Goal: Information Seeking & Learning: Learn about a topic

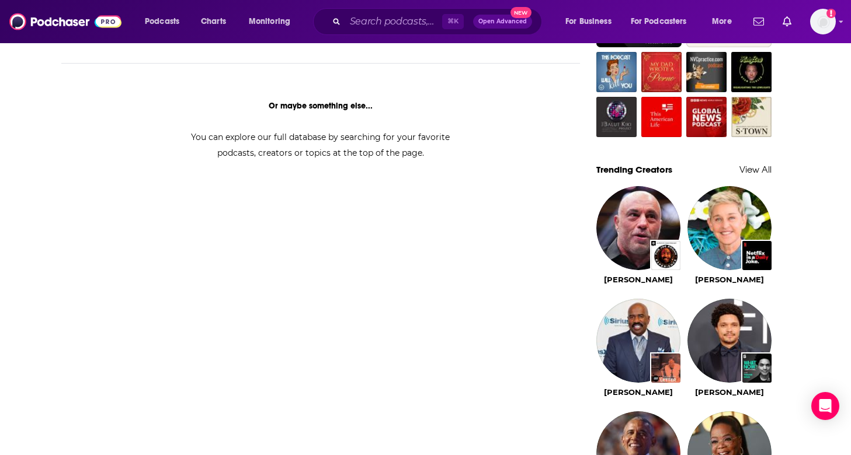
scroll to position [831, 0]
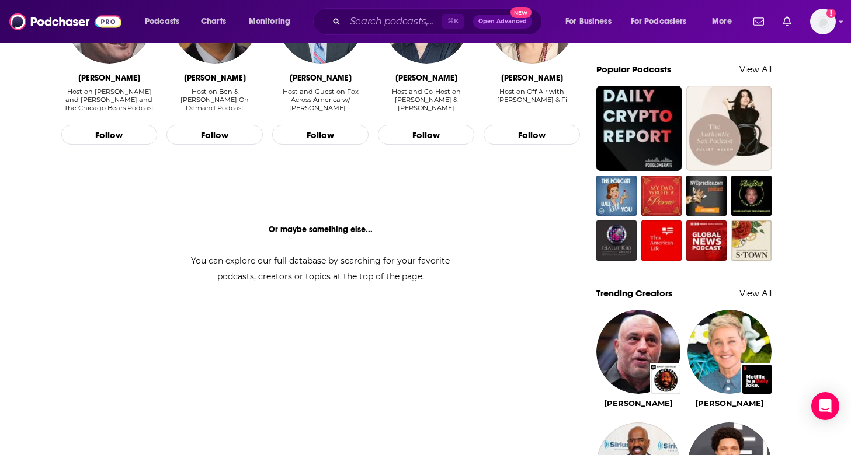
click at [741, 291] on link "View All" at bounding box center [755, 293] width 32 height 11
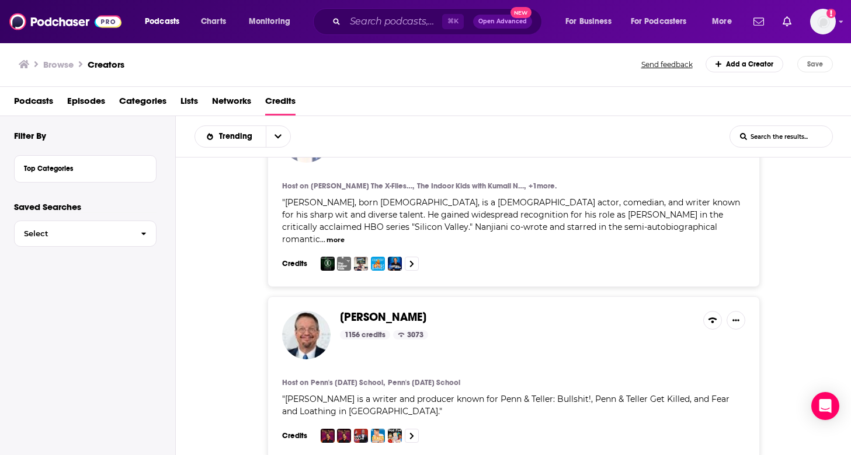
scroll to position [1565, 0]
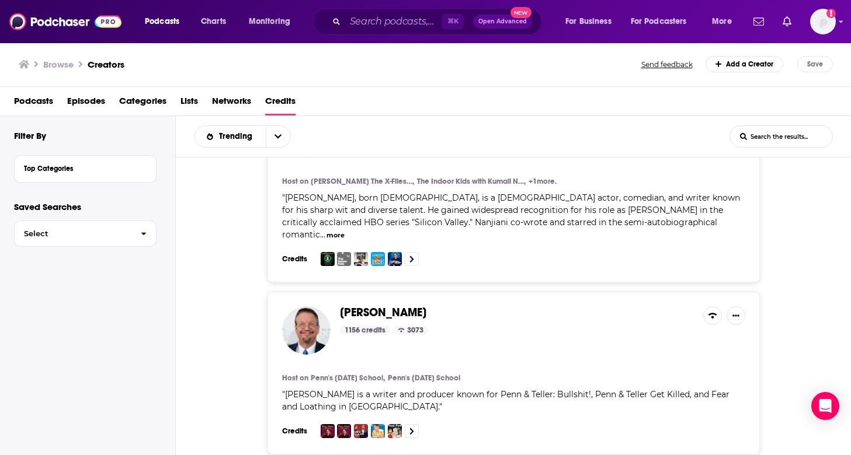
click at [37, 102] on span "Podcasts" at bounding box center [33, 104] width 39 height 24
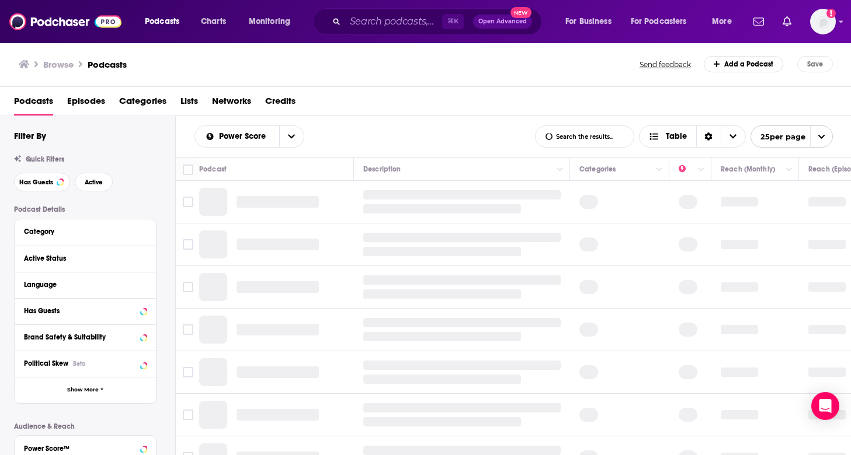
click at [123, 99] on span "Categories" at bounding box center [142, 104] width 47 height 24
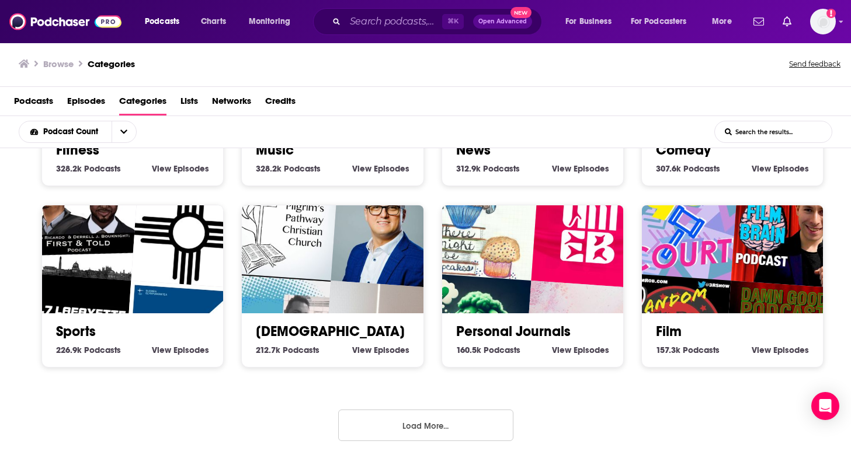
scroll to position [2, 0]
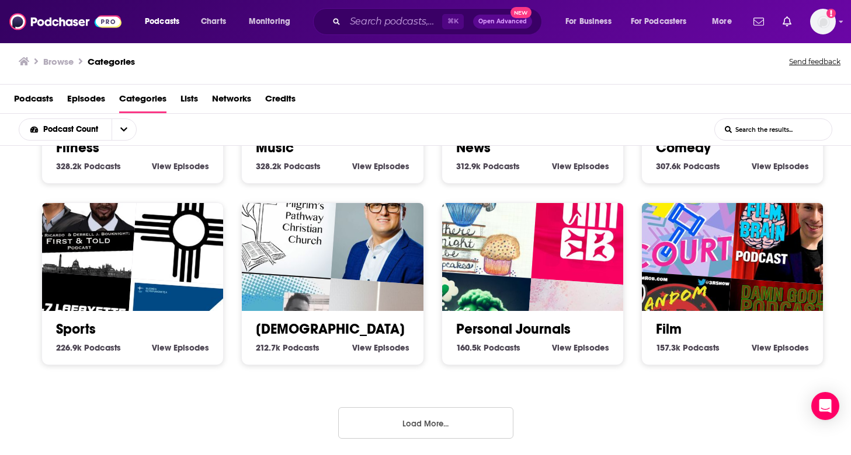
click at [427, 417] on button "Load More..." at bounding box center [425, 423] width 175 height 32
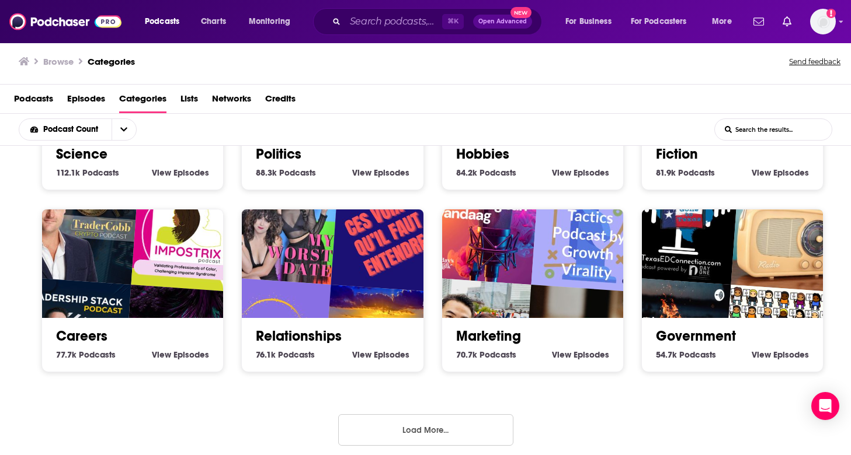
scroll to position [1228, 0]
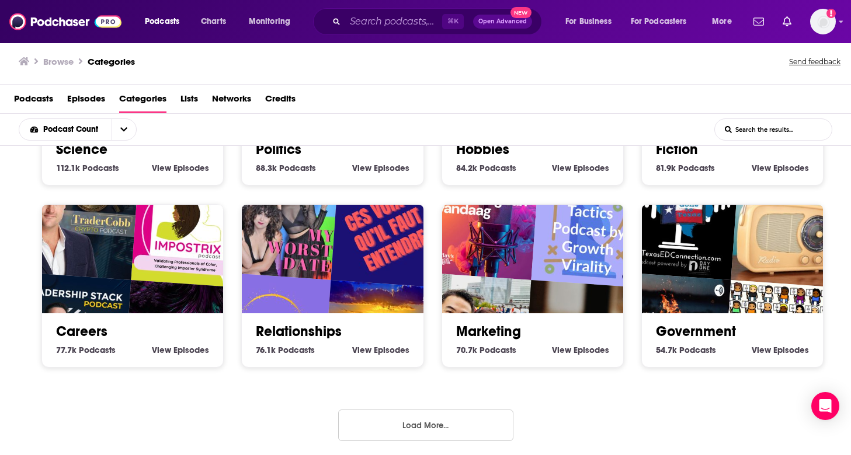
click at [429, 420] on button "Load More..." at bounding box center [425, 426] width 175 height 32
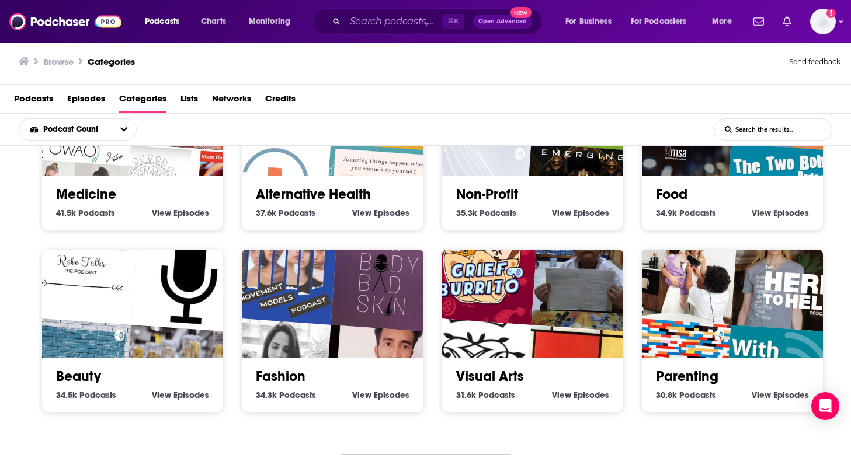
scroll to position [1953, 0]
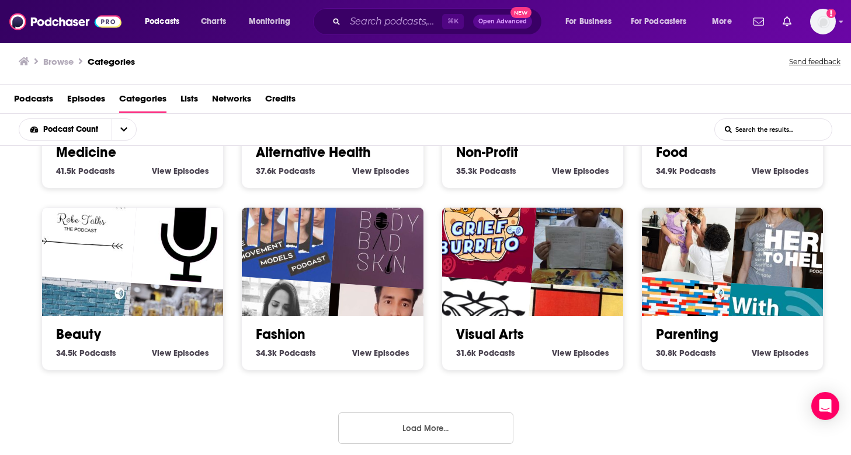
click at [403, 415] on button "Load More..." at bounding box center [425, 429] width 175 height 32
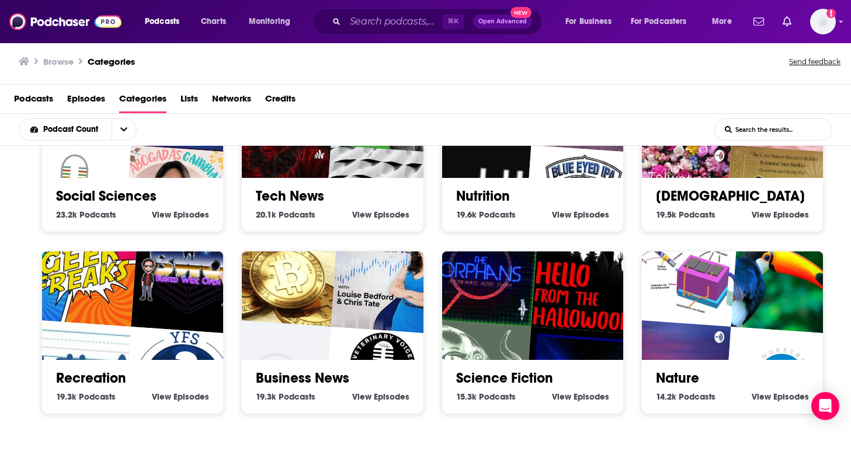
scroll to position [2678, 0]
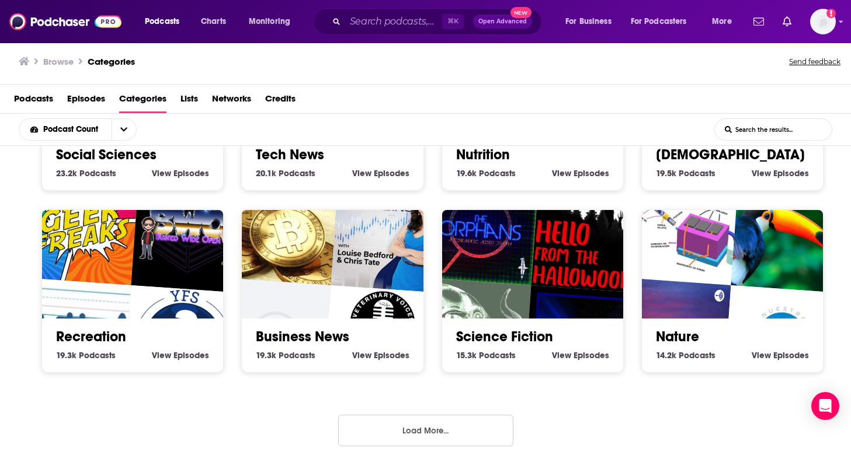
click at [389, 420] on button "Load More..." at bounding box center [425, 431] width 175 height 32
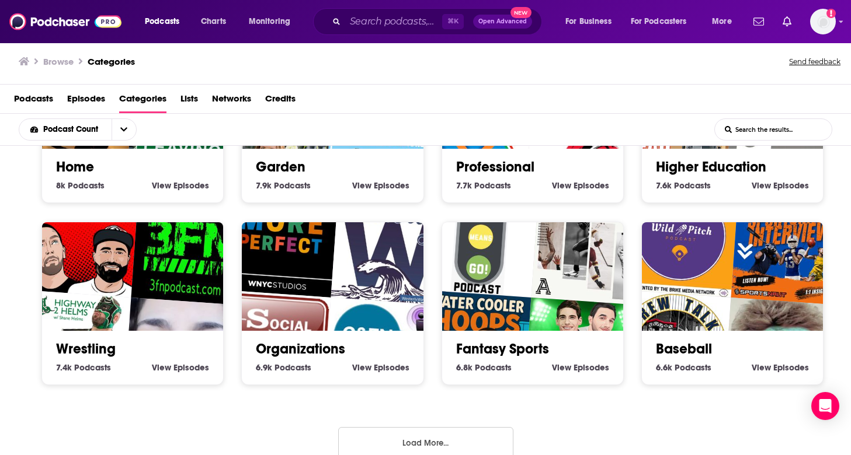
scroll to position [3403, 0]
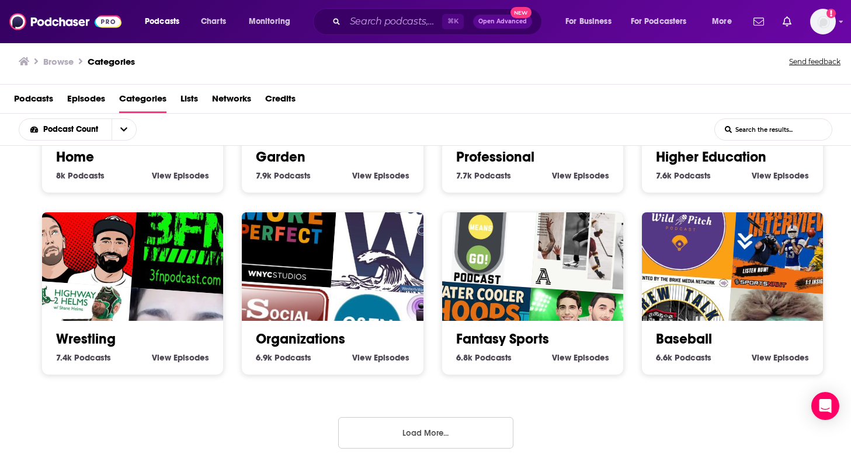
click at [392, 417] on button "Load More..." at bounding box center [425, 433] width 175 height 32
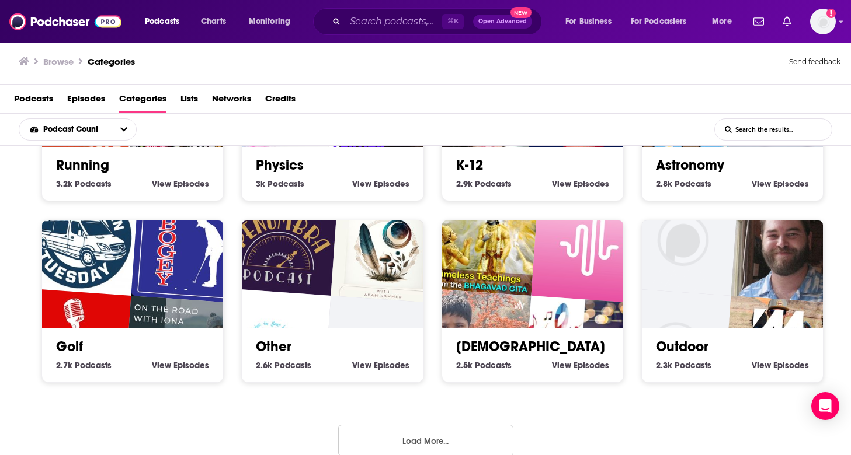
scroll to position [4128, 0]
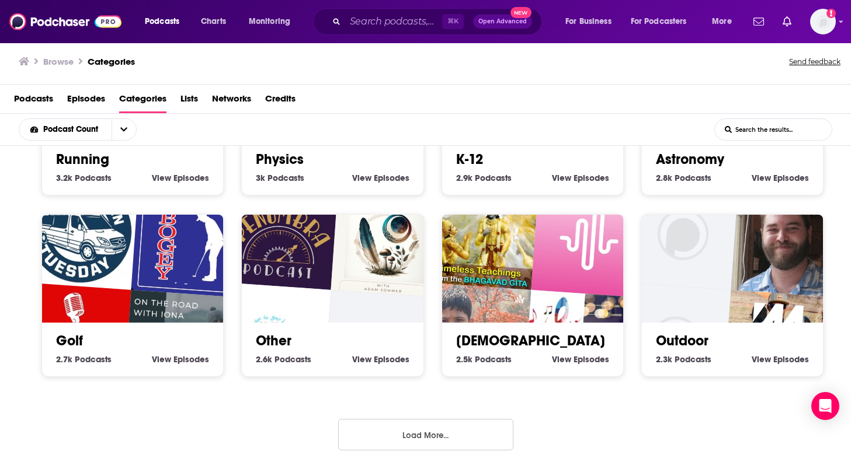
click at [393, 419] on button "Load More..." at bounding box center [425, 435] width 175 height 32
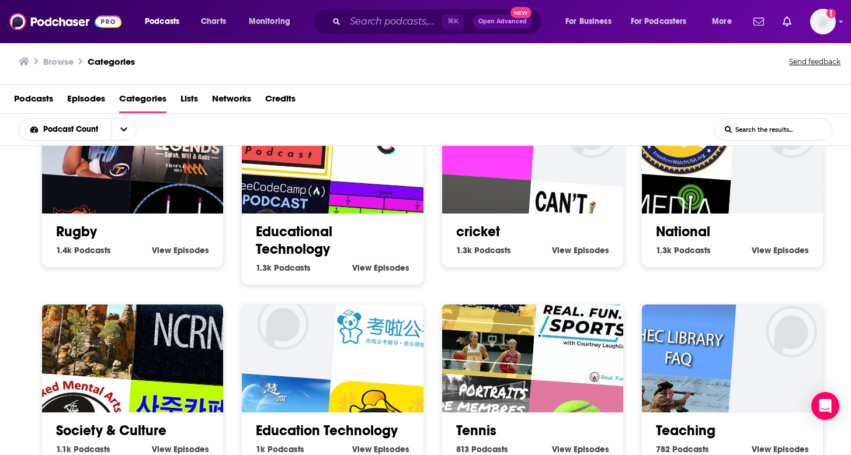
scroll to position [4870, 0]
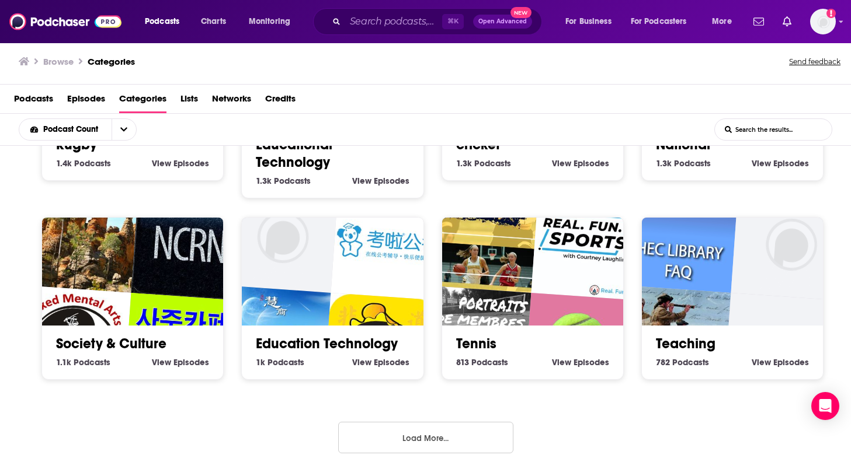
click at [393, 422] on button "Load More..." at bounding box center [425, 438] width 175 height 32
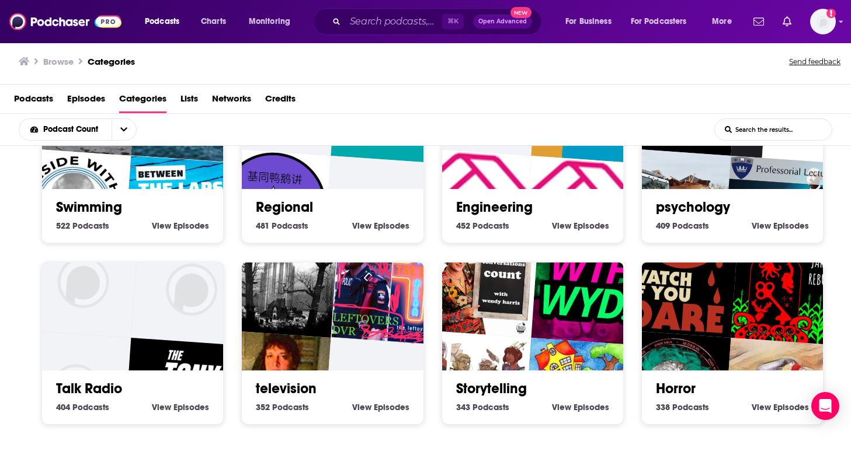
scroll to position [5595, 0]
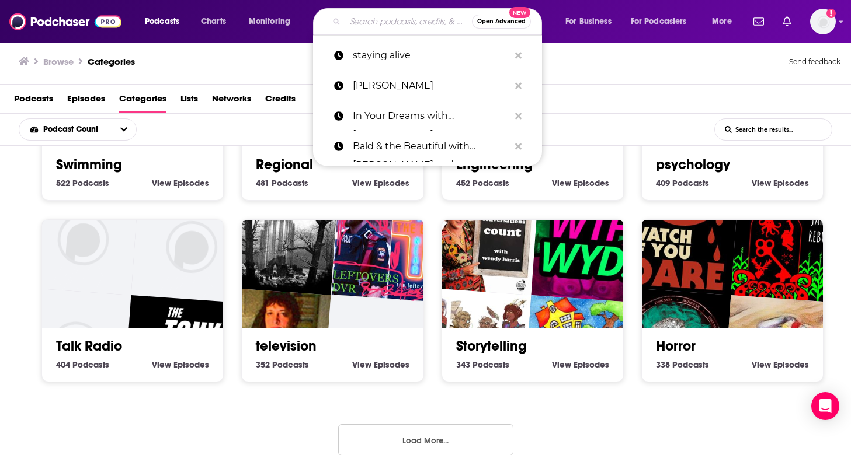
click at [377, 25] on input "Search podcasts, credits, & more..." at bounding box center [408, 21] width 127 height 19
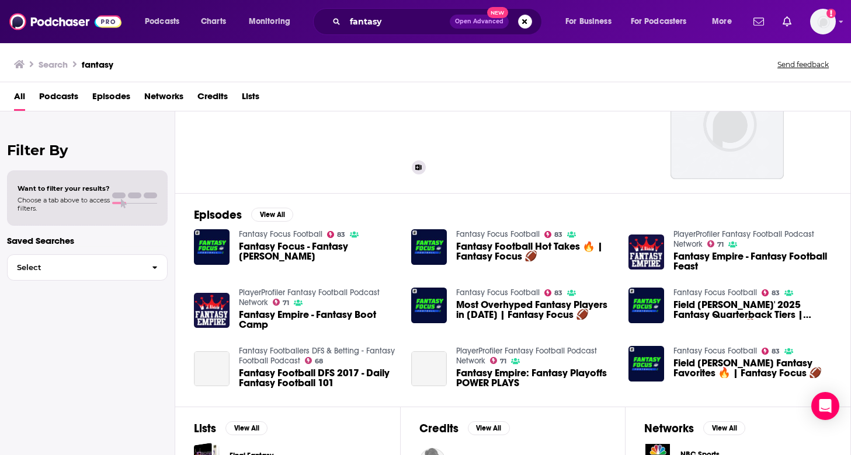
scroll to position [126, 0]
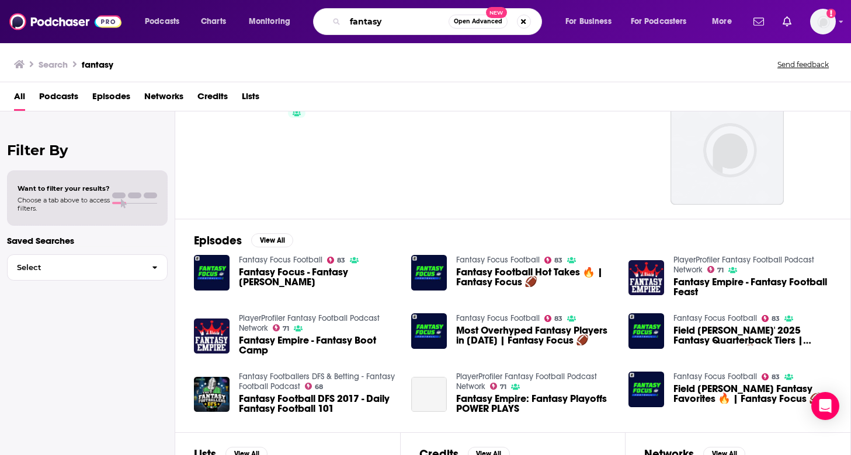
click at [382, 24] on input "fantasy" at bounding box center [396, 21] width 103 height 19
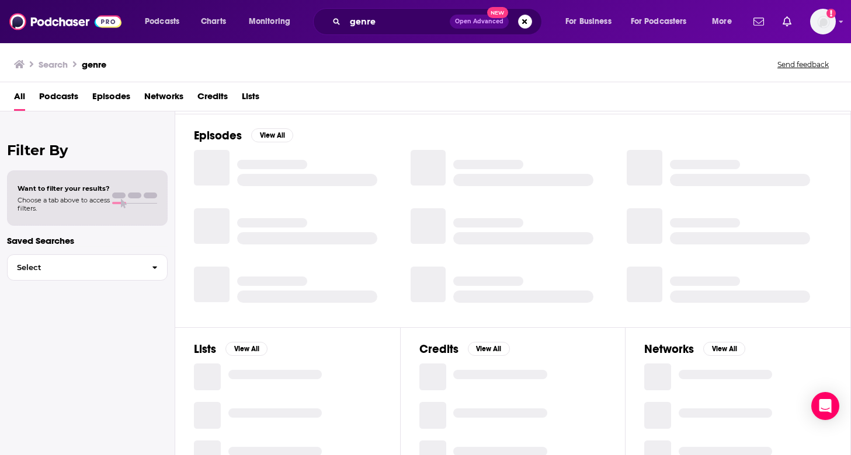
scroll to position [55, 0]
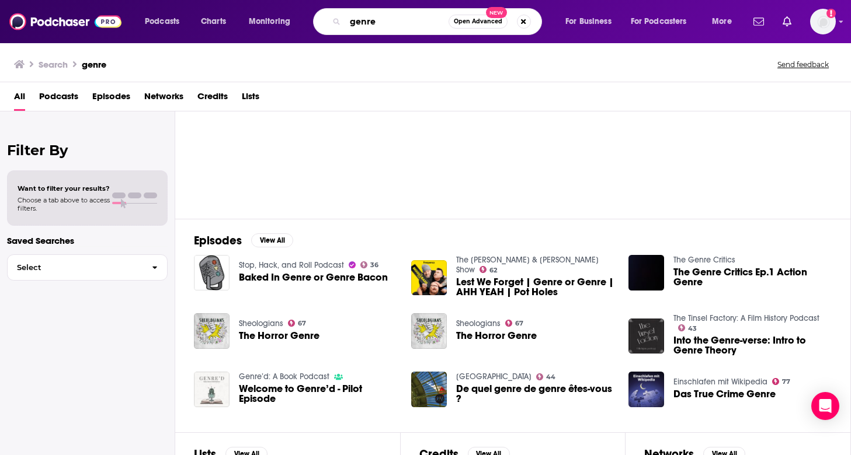
click at [404, 21] on input "genre" at bounding box center [396, 21] width 103 height 19
type input "game of thrones"
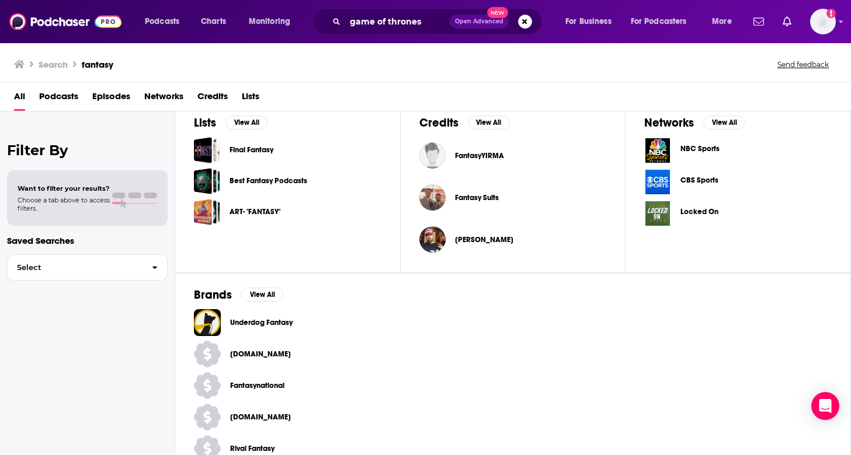
scroll to position [460, 0]
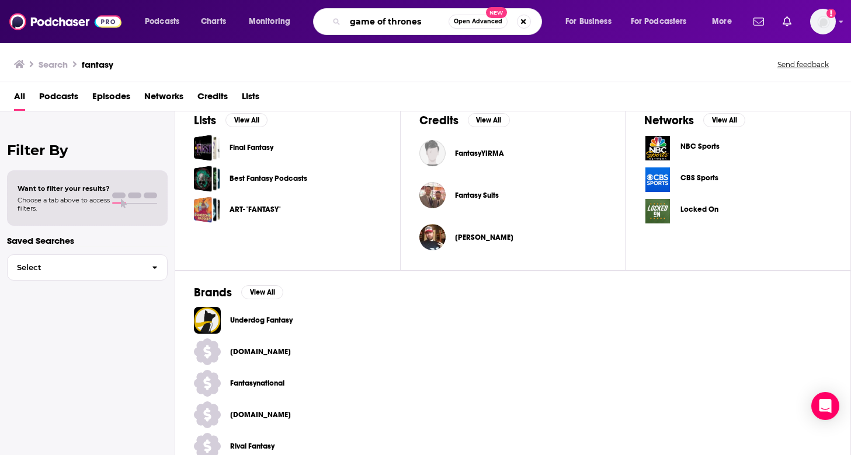
click at [427, 14] on input "game of thrones" at bounding box center [396, 21] width 103 height 19
click at [426, 14] on input "game of thrones" at bounding box center [396, 21] width 103 height 19
click at [168, 23] on span "Podcasts" at bounding box center [162, 21] width 34 height 16
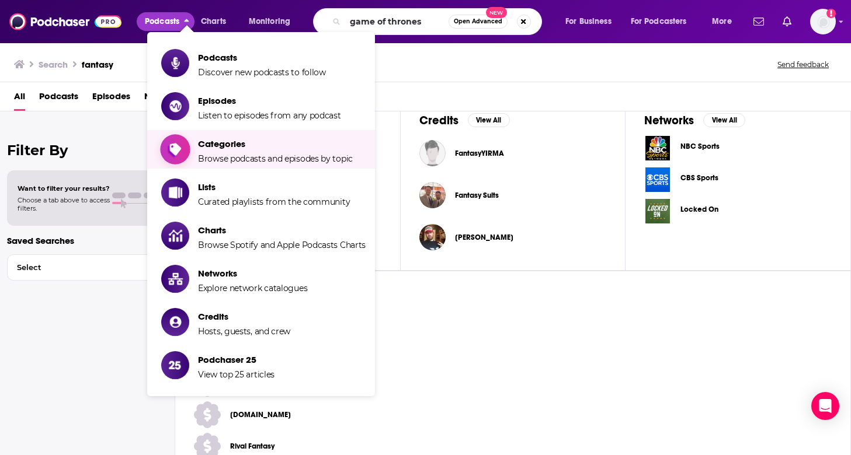
click at [204, 162] on span "Browse podcasts and episodes by topic" at bounding box center [275, 159] width 155 height 11
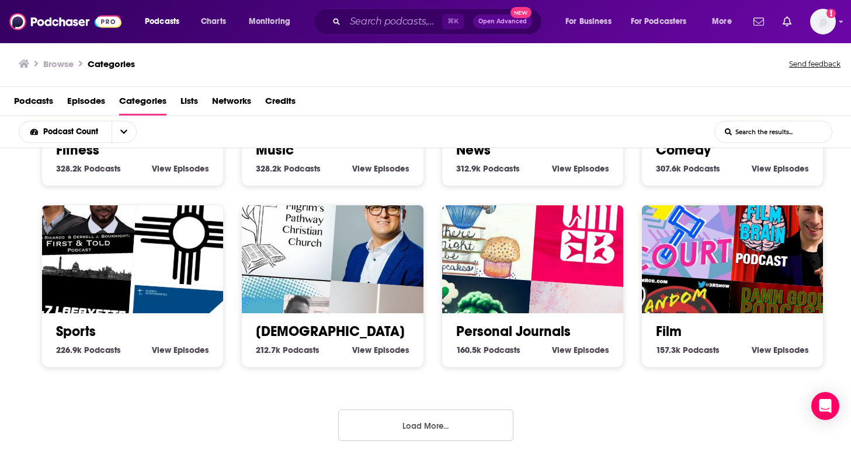
scroll to position [2, 0]
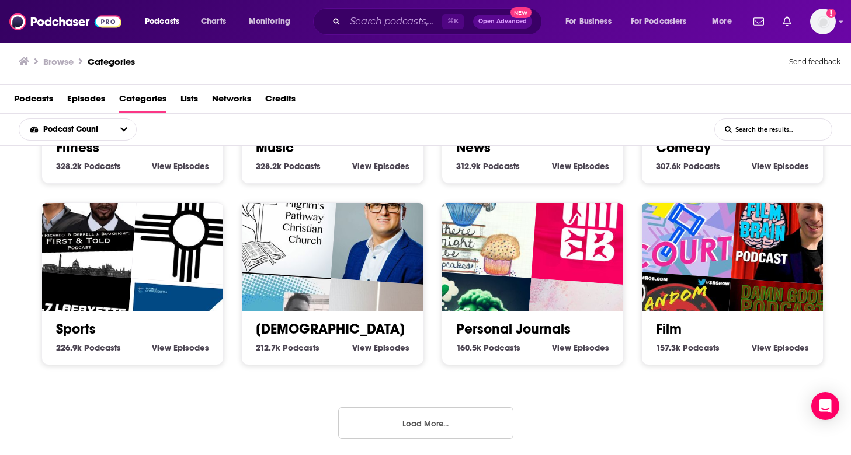
click at [421, 413] on button "Load More..." at bounding box center [425, 423] width 175 height 32
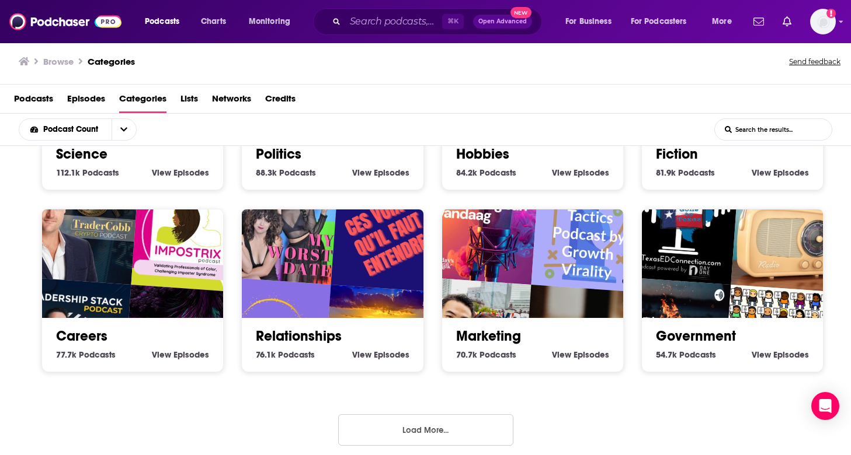
scroll to position [1228, 0]
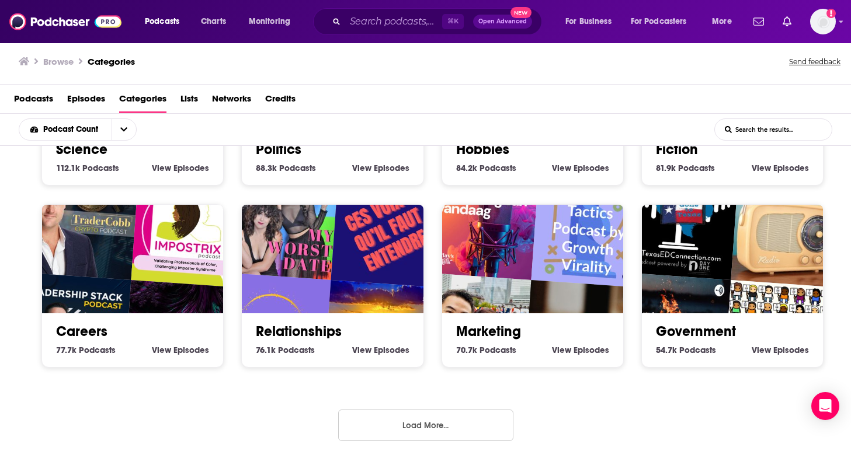
click at [430, 423] on button "Load More..." at bounding box center [425, 426] width 175 height 32
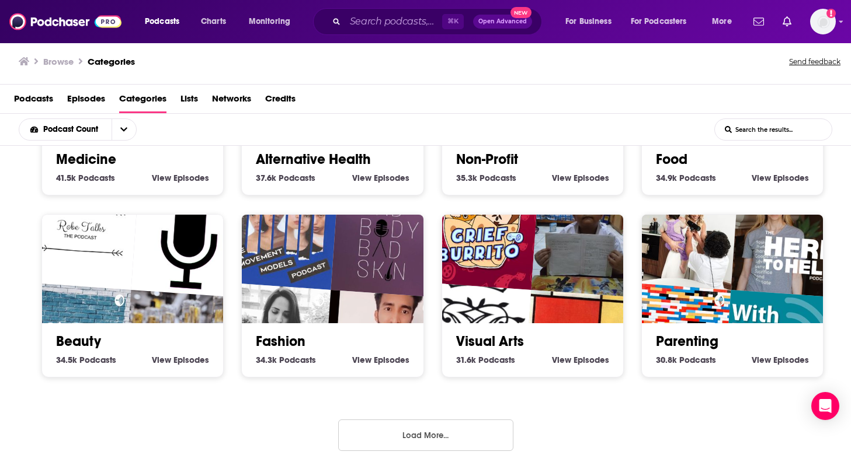
scroll to position [1953, 0]
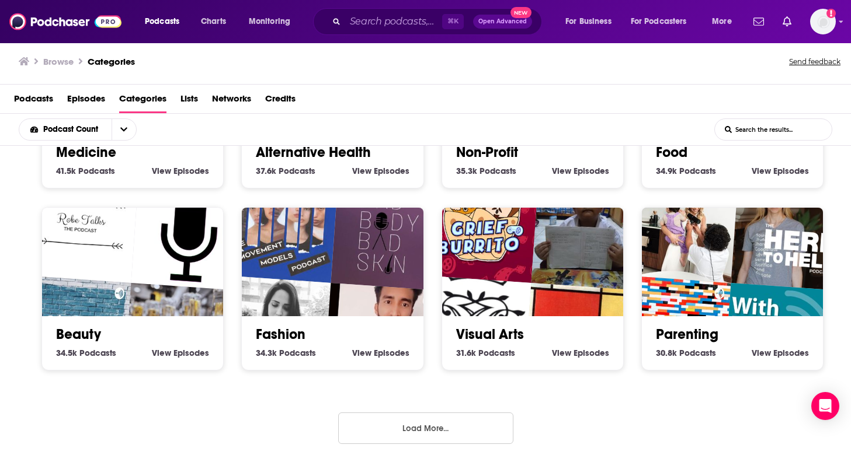
click at [429, 423] on button "Load More..." at bounding box center [425, 429] width 175 height 32
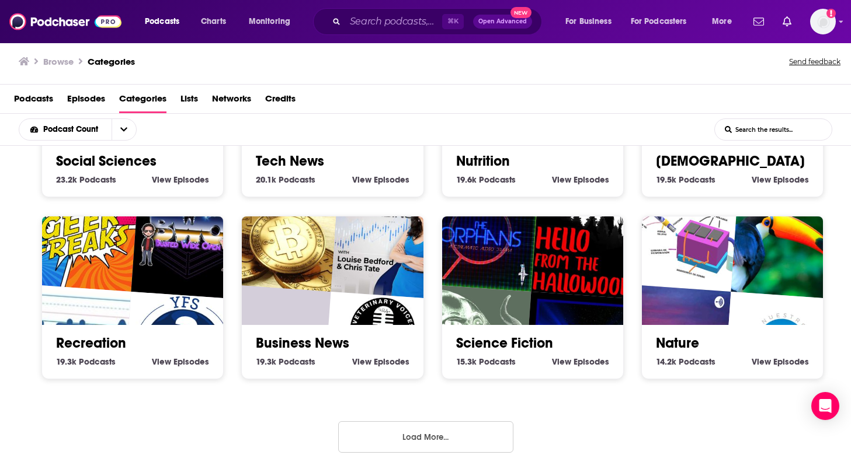
scroll to position [2678, 0]
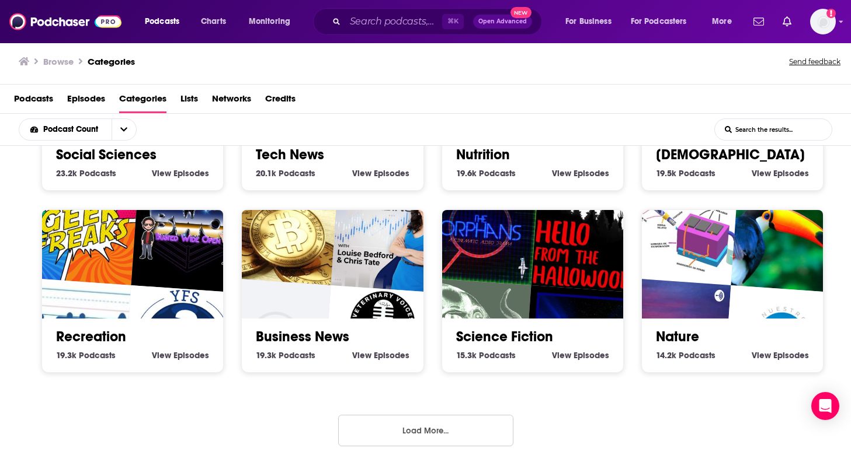
click at [429, 423] on button "Load More..." at bounding box center [425, 431] width 175 height 32
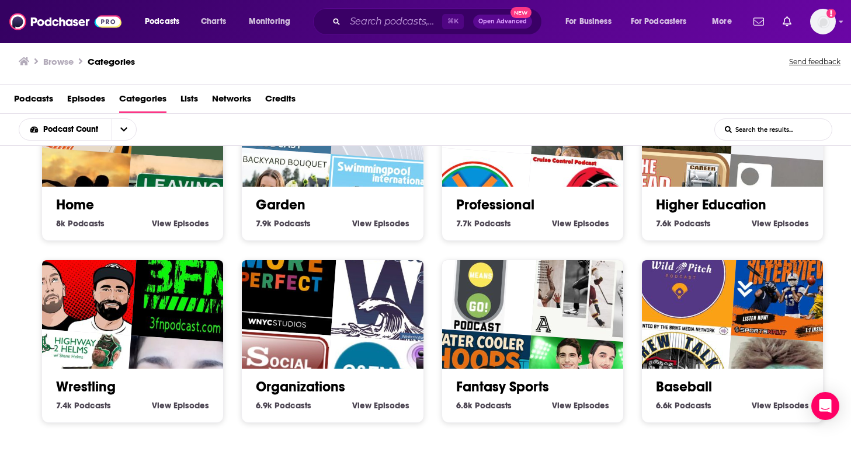
scroll to position [3403, 0]
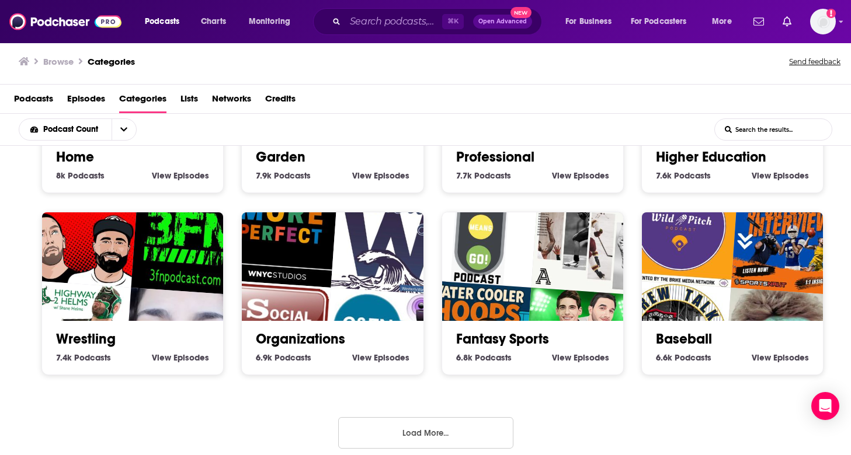
click at [429, 424] on button "Load More..." at bounding box center [425, 433] width 175 height 32
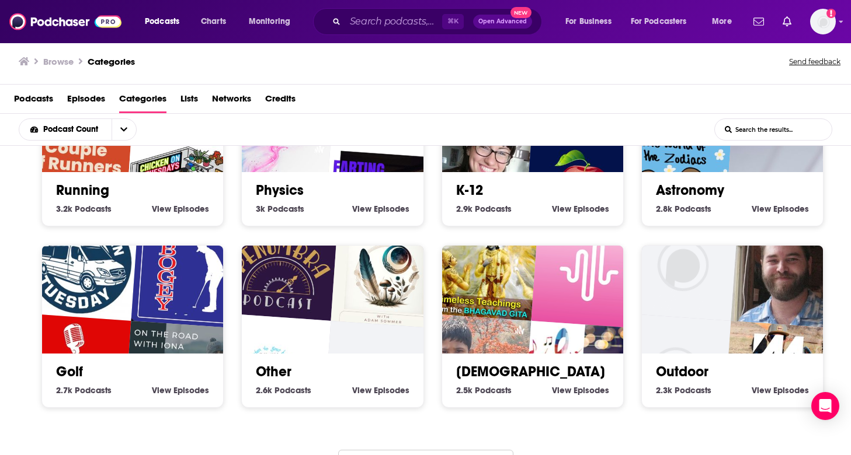
scroll to position [4128, 0]
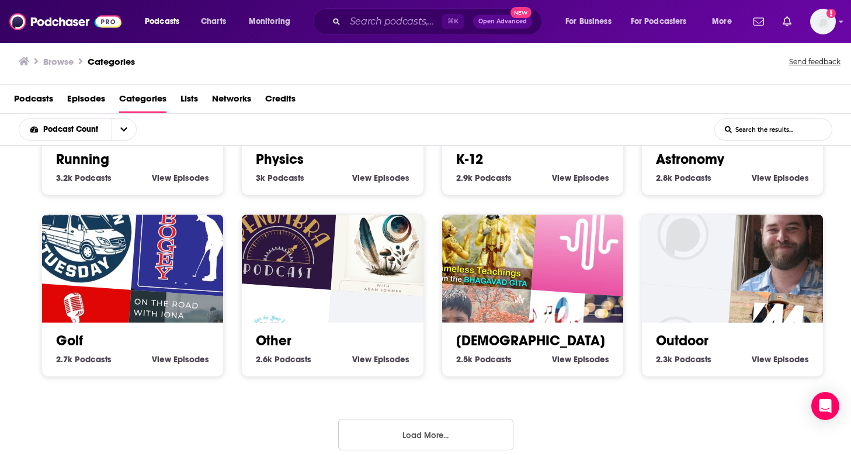
click at [428, 419] on button "Load More..." at bounding box center [425, 435] width 175 height 32
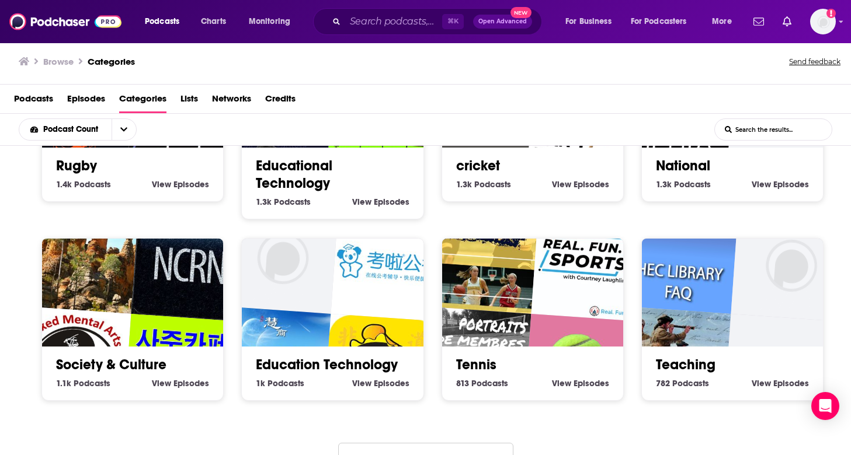
scroll to position [4870, 0]
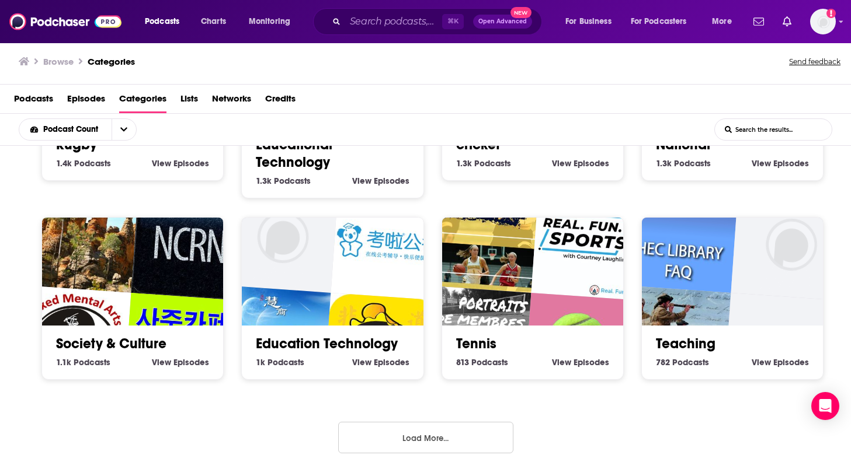
click at [428, 422] on button "Load More..." at bounding box center [425, 438] width 175 height 32
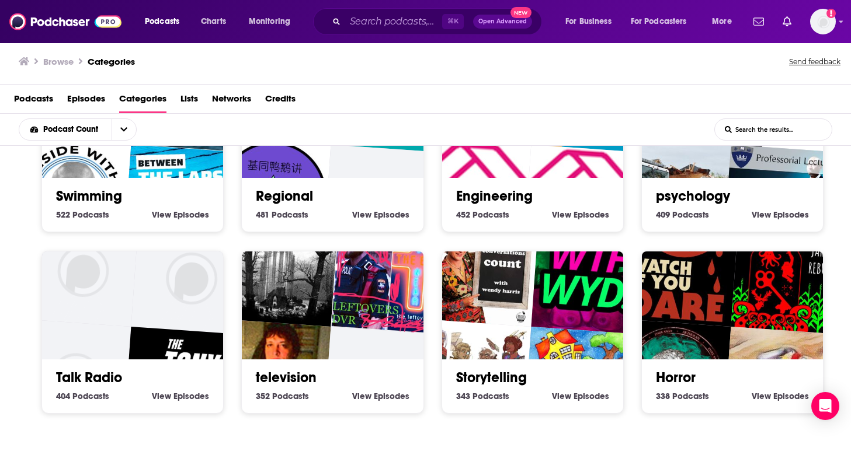
scroll to position [5595, 0]
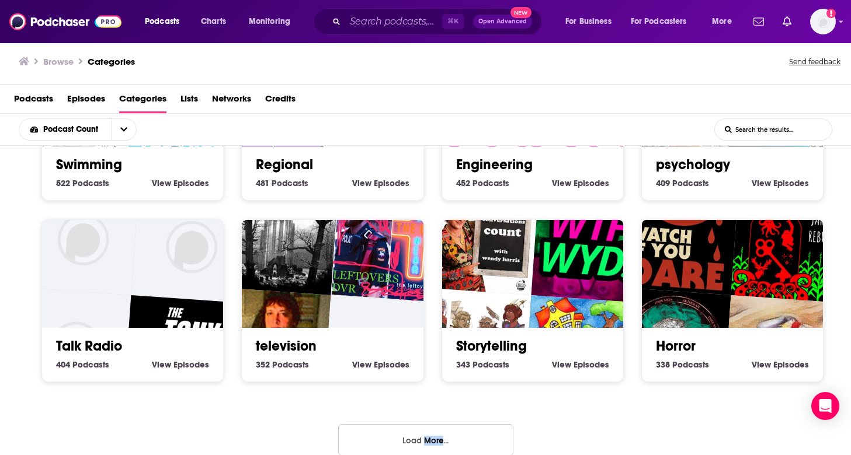
click at [403, 424] on button "Load More..." at bounding box center [425, 440] width 175 height 32
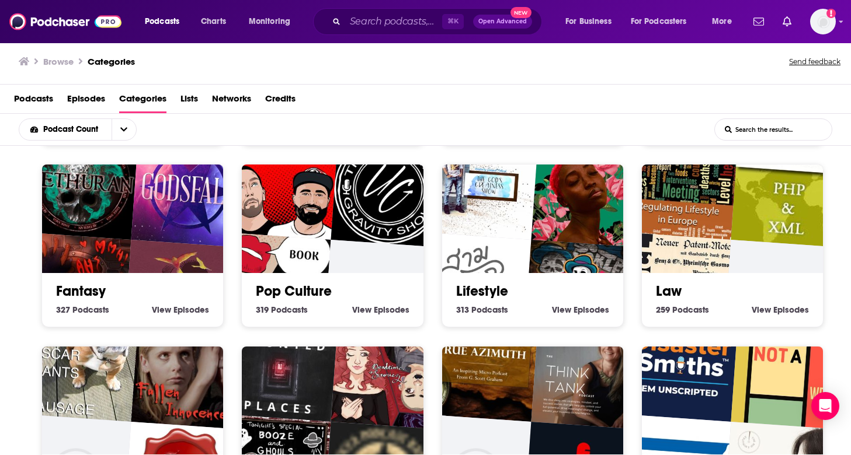
scroll to position [5793, 0]
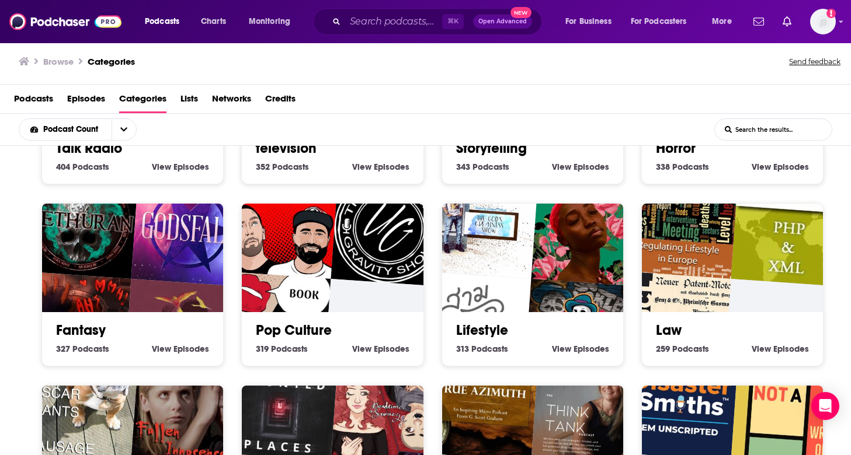
click at [182, 292] on img "The Once And Future Nerd" at bounding box center [182, 337] width 116 height 116
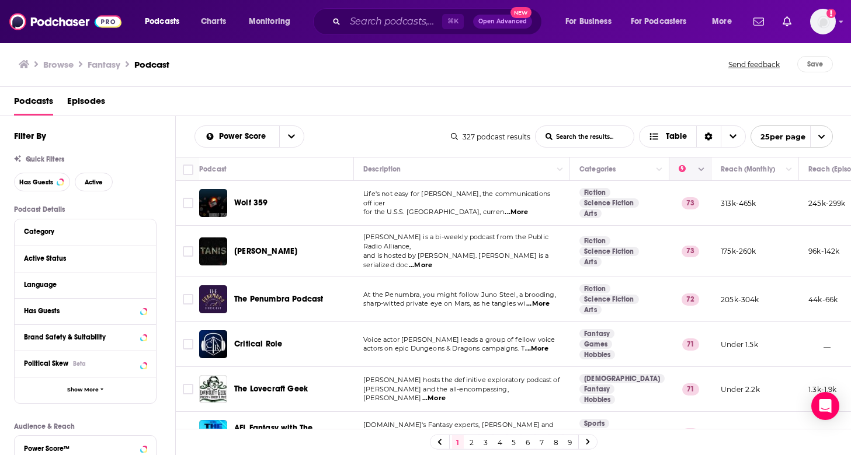
click at [686, 167] on icon "Move" at bounding box center [689, 169] width 14 height 14
click at [687, 175] on icon "Move" at bounding box center [689, 169] width 14 height 14
click at [701, 175] on button "Column Actions" at bounding box center [701, 170] width 14 height 14
click at [708, 103] on div at bounding box center [425, 227] width 851 height 455
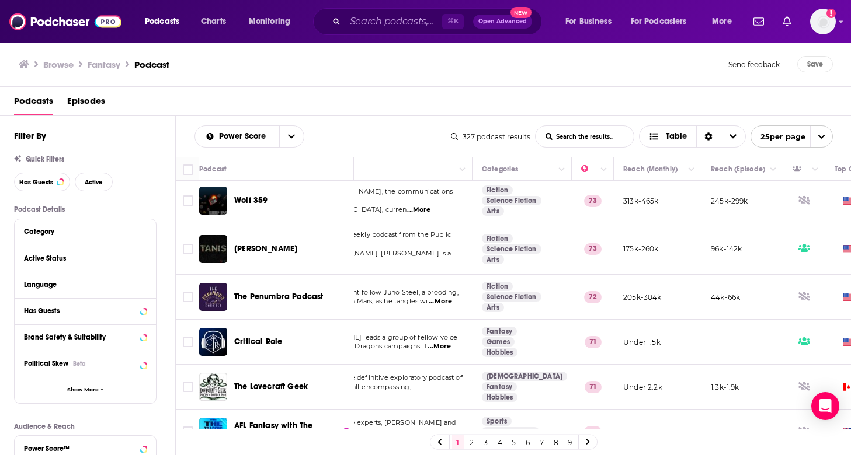
scroll to position [2, 0]
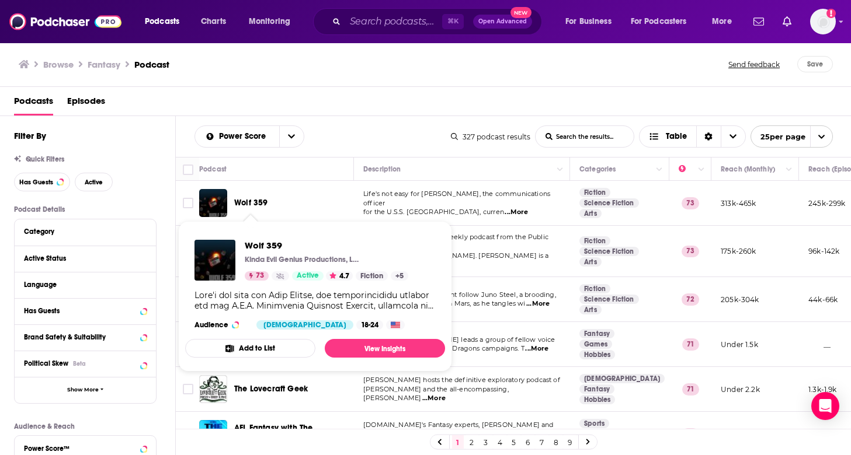
click at [245, 203] on span "Wolf 359" at bounding box center [250, 203] width 33 height 10
